Goal: Transaction & Acquisition: Purchase product/service

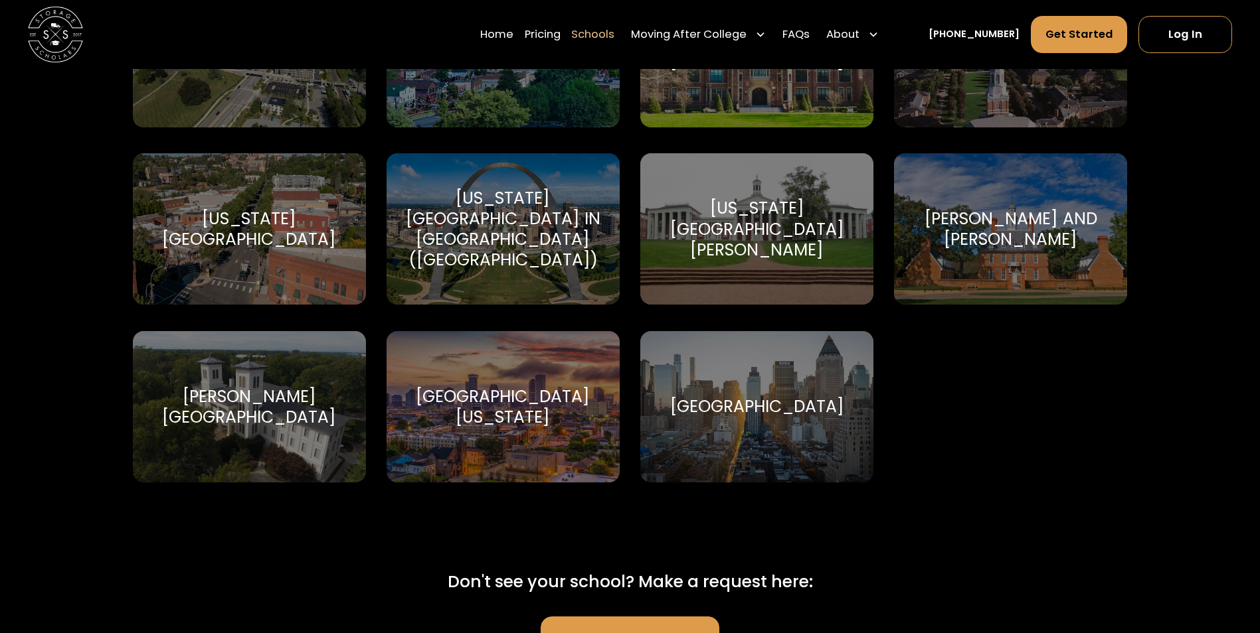
scroll to position [8299, 0]
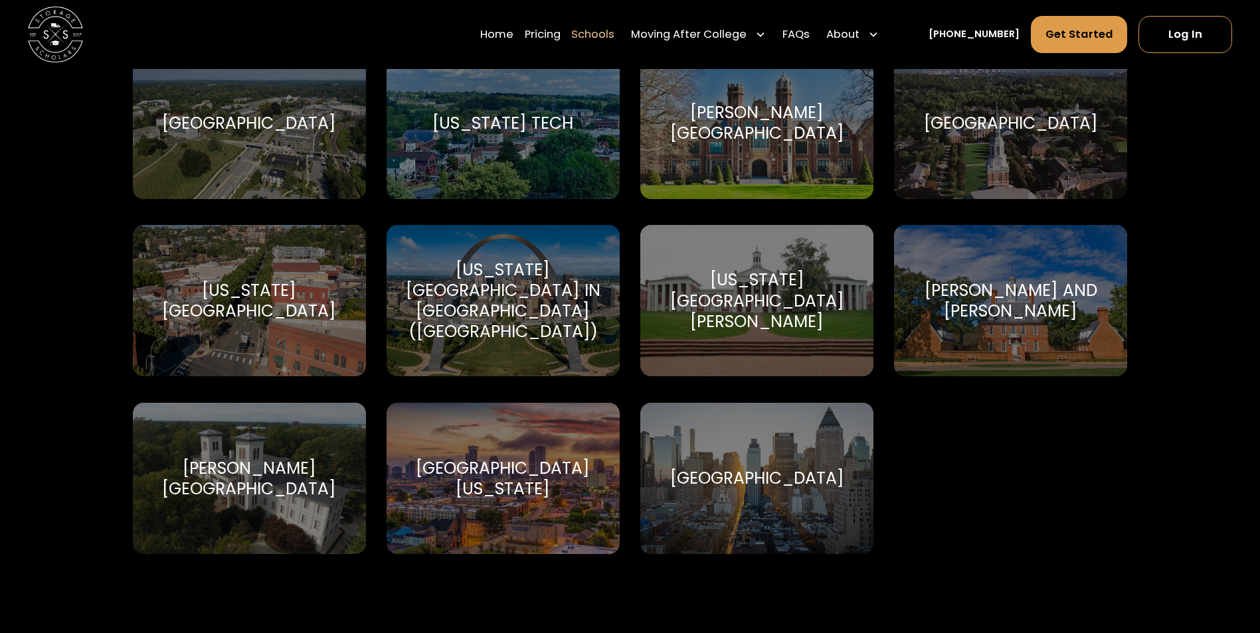
drag, startPoint x: 204, startPoint y: 135, endPoint x: 201, endPoint y: 129, distance: 7.2
click at [204, 133] on div "[GEOGRAPHIC_DATA]" at bounding box center [249, 123] width 174 height 21
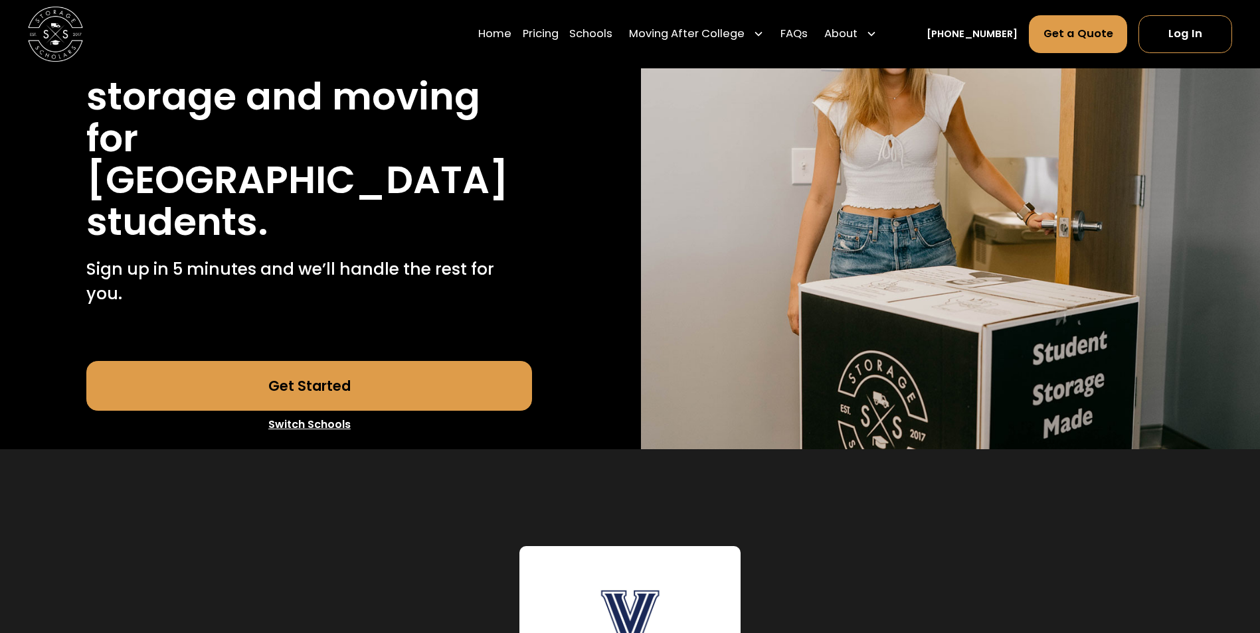
scroll to position [266, 0]
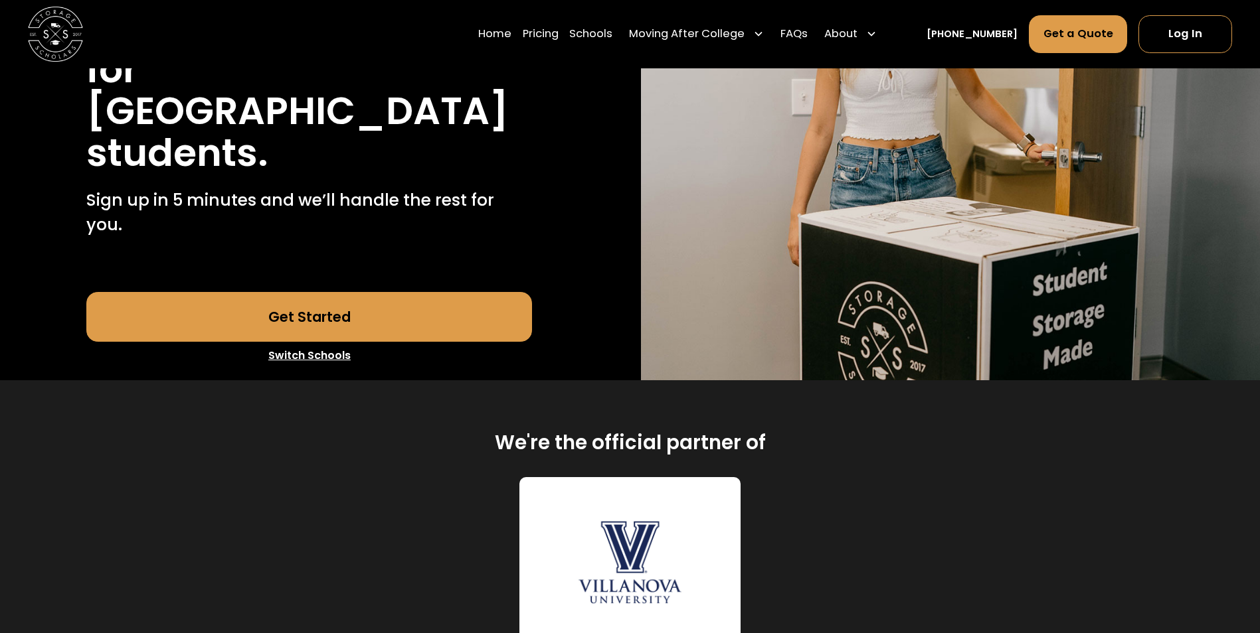
click at [383, 292] on link "Get Started" at bounding box center [309, 317] width 446 height 50
